Goal: Information Seeking & Learning: Find specific fact

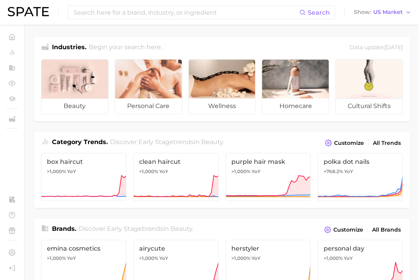
click at [128, 13] on input at bounding box center [186, 12] width 226 height 13
click at [243, 31] on button "Suggest" at bounding box center [239, 32] width 45 height 13
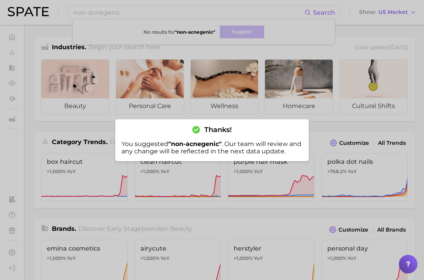
click at [239, 10] on div at bounding box center [212, 140] width 424 height 280
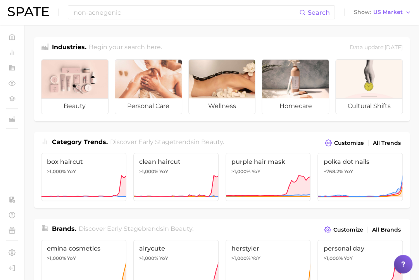
click at [315, 18] on span "Search" at bounding box center [314, 12] width 31 height 13
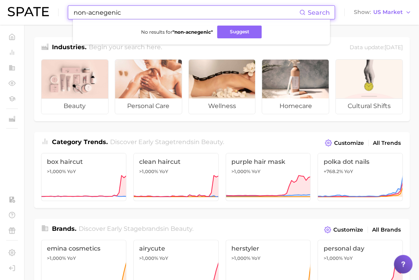
click at [167, 10] on input "non-acnegenic" at bounding box center [186, 12] width 226 height 13
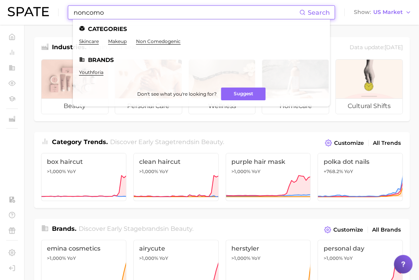
type input "noncomo"
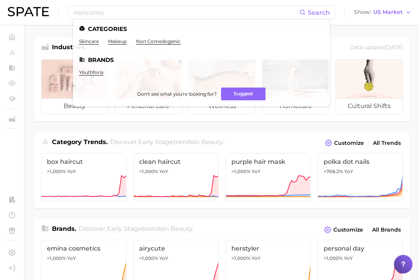
click at [155, 40] on link "non comedogenic" at bounding box center [158, 41] width 45 height 6
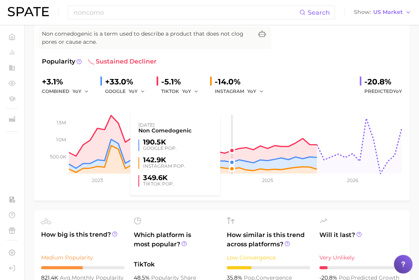
scroll to position [39, 0]
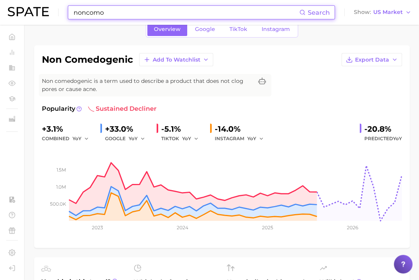
click at [126, 14] on input "noncomo" at bounding box center [186, 12] width 226 height 13
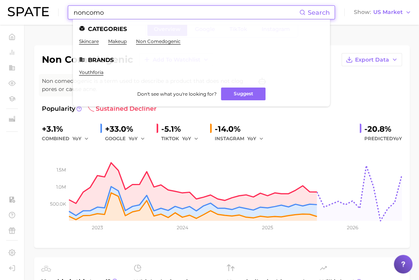
drag, startPoint x: 125, startPoint y: 14, endPoint x: 30, endPoint y: 12, distance: 95.3
click at [30, 12] on div "noncomo Search Categories skincare makeup non comedogenic Brands youthforia Don…" at bounding box center [209, 12] width 403 height 25
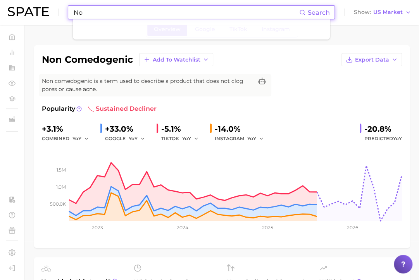
type input "N"
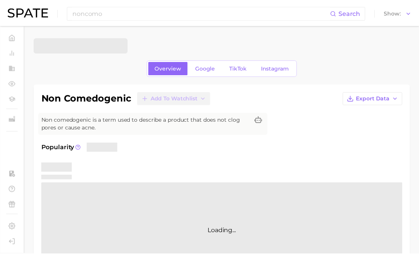
scroll to position [39, 0]
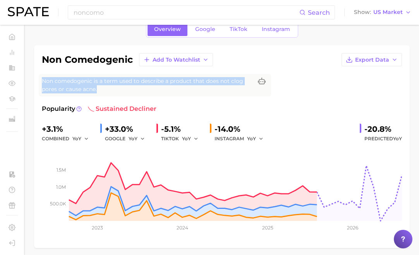
drag, startPoint x: 104, startPoint y: 91, endPoint x: 44, endPoint y: 81, distance: 60.8
click at [44, 81] on span "Non comedogenic is a term used to describe a product that does not clog pores o…" at bounding box center [147, 85] width 211 height 16
drag, startPoint x: 60, startPoint y: 83, endPoint x: 68, endPoint y: 79, distance: 9.0
click at [68, 79] on span "Non comedogenic is a term used to describe a product that does not clog pores o…" at bounding box center [147, 85] width 211 height 16
click at [77, 81] on span "Non comedogenic is a term used to describe a product that does not clog pores o…" at bounding box center [147, 85] width 211 height 16
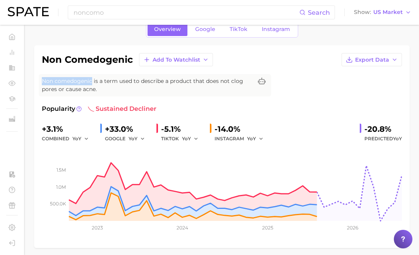
drag, startPoint x: 91, startPoint y: 80, endPoint x: 43, endPoint y: 82, distance: 48.9
click at [41, 82] on div "Non comedogenic is a term used to describe a product that does not clog pores o…" at bounding box center [155, 85] width 232 height 22
copy span "Non comedogenic"
click at [211, 93] on span "Non comedogenic is a term used to describe a product that does not clog pores o…" at bounding box center [147, 85] width 211 height 16
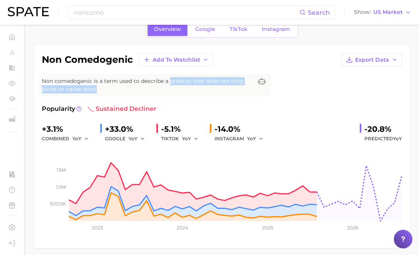
drag, startPoint x: 114, startPoint y: 89, endPoint x: 169, endPoint y: 83, distance: 54.9
click at [169, 83] on span "Non comedogenic is a term used to describe a product that does not clog pores o…" at bounding box center [147, 85] width 211 height 16
copy span "product that does not clog pores or cause acne."
click at [169, 83] on span "Non comedogenic is a term used to describe a product that does not clog pores o…" at bounding box center [147, 85] width 211 height 16
